Goal: Task Accomplishment & Management: Complete application form

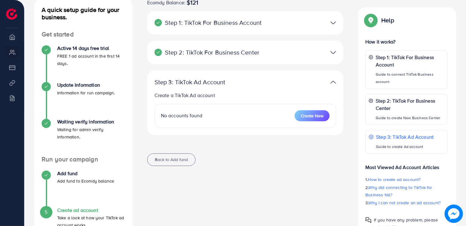
scroll to position [48, 0]
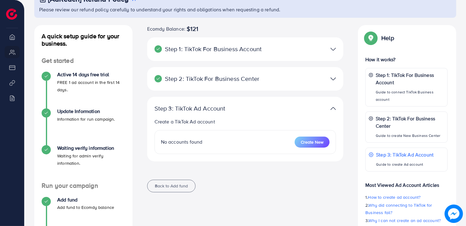
click at [329, 51] on div at bounding box center [309, 49] width 64 height 9
click at [334, 79] on img at bounding box center [333, 78] width 6 height 9
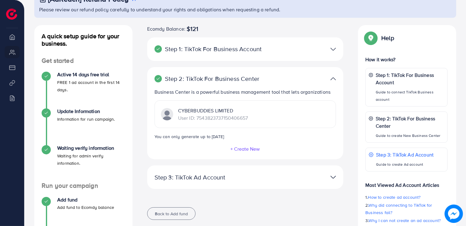
click at [334, 79] on img at bounding box center [333, 78] width 6 height 9
click at [333, 76] on img at bounding box center [333, 78] width 6 height 9
click at [334, 76] on img at bounding box center [333, 78] width 6 height 9
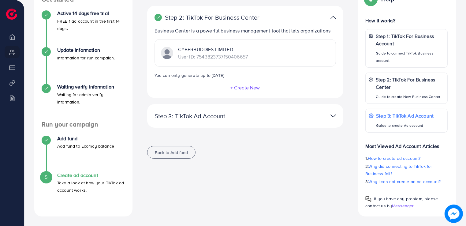
click at [329, 115] on div at bounding box center [309, 115] width 64 height 9
click at [331, 114] on img at bounding box center [333, 115] width 6 height 9
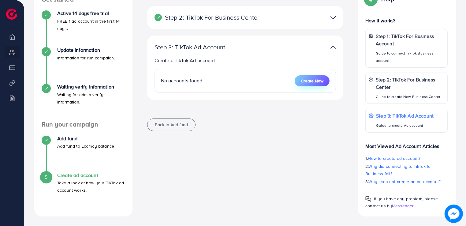
click at [310, 80] on span "Create New" at bounding box center [312, 81] width 23 height 6
select select
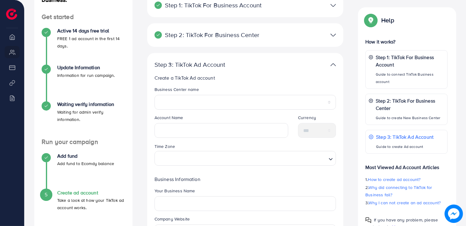
scroll to position [61, 0]
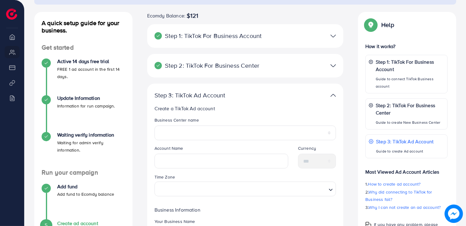
click at [330, 65] on img at bounding box center [333, 65] width 6 height 9
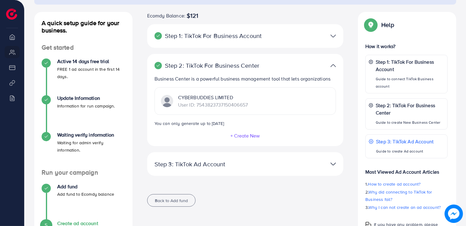
click at [338, 64] on div at bounding box center [309, 65] width 64 height 9
click at [334, 160] on img at bounding box center [333, 163] width 6 height 9
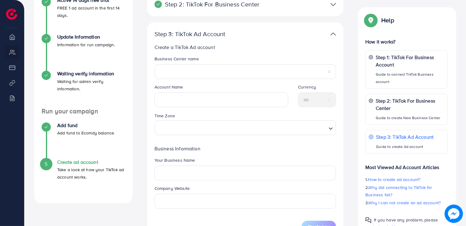
scroll to position [153, 0]
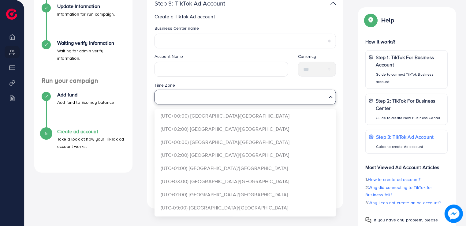
click at [334, 99] on div "Loading..." at bounding box center [330, 96] width 9 height 13
click at [338, 94] on div "Time Zone Loading... (UTC+00:00) [GEOGRAPHIC_DATA]/[GEOGRAPHIC_DATA] (UTC+02:00…" at bounding box center [244, 95] width 191 height 28
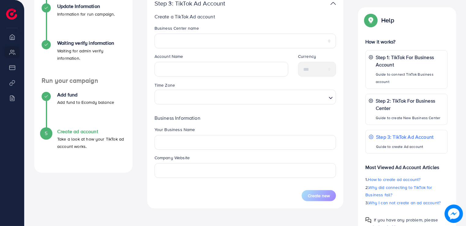
scroll to position [183, 0]
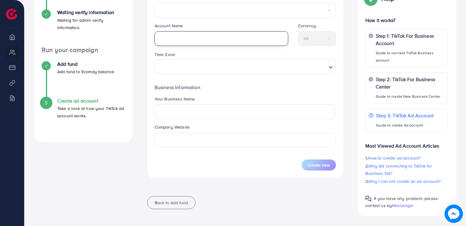
click at [249, 42] on input "text" at bounding box center [221, 38] width 134 height 15
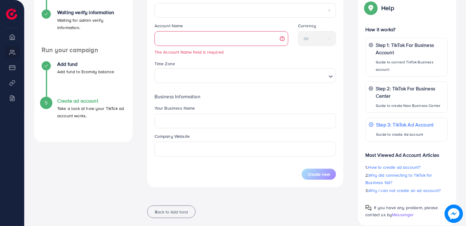
click at [10, 53] on li "My ad accounts" at bounding box center [12, 52] width 24 height 12
click at [17, 65] on li "Payment" at bounding box center [12, 67] width 24 height 12
click at [15, 72] on li "Payment" at bounding box center [12, 67] width 24 height 12
click at [15, 87] on li "Product Links" at bounding box center [12, 82] width 24 height 12
click at [9, 98] on li "Billing" at bounding box center [12, 98] width 24 height 12
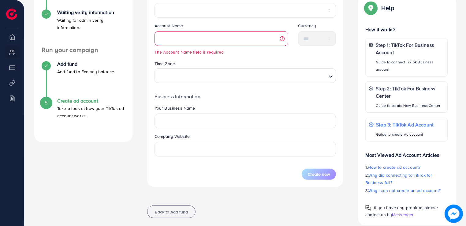
click at [15, 82] on li "Product Links" at bounding box center [12, 82] width 24 height 12
click at [14, 70] on li "Payment" at bounding box center [12, 67] width 24 height 12
click at [11, 56] on li "My ad accounts" at bounding box center [12, 52] width 24 height 12
click at [12, 42] on li "Overview" at bounding box center [12, 37] width 24 height 12
click at [72, 182] on div "A quick setup guide for your business. Get started Active 14 days free trial FR…" at bounding box center [83, 58] width 108 height 336
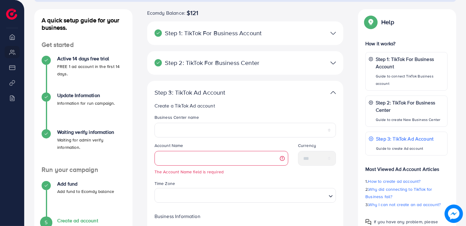
scroll to position [0, 0]
